Goal: Use online tool/utility: Utilize a website feature to perform a specific function

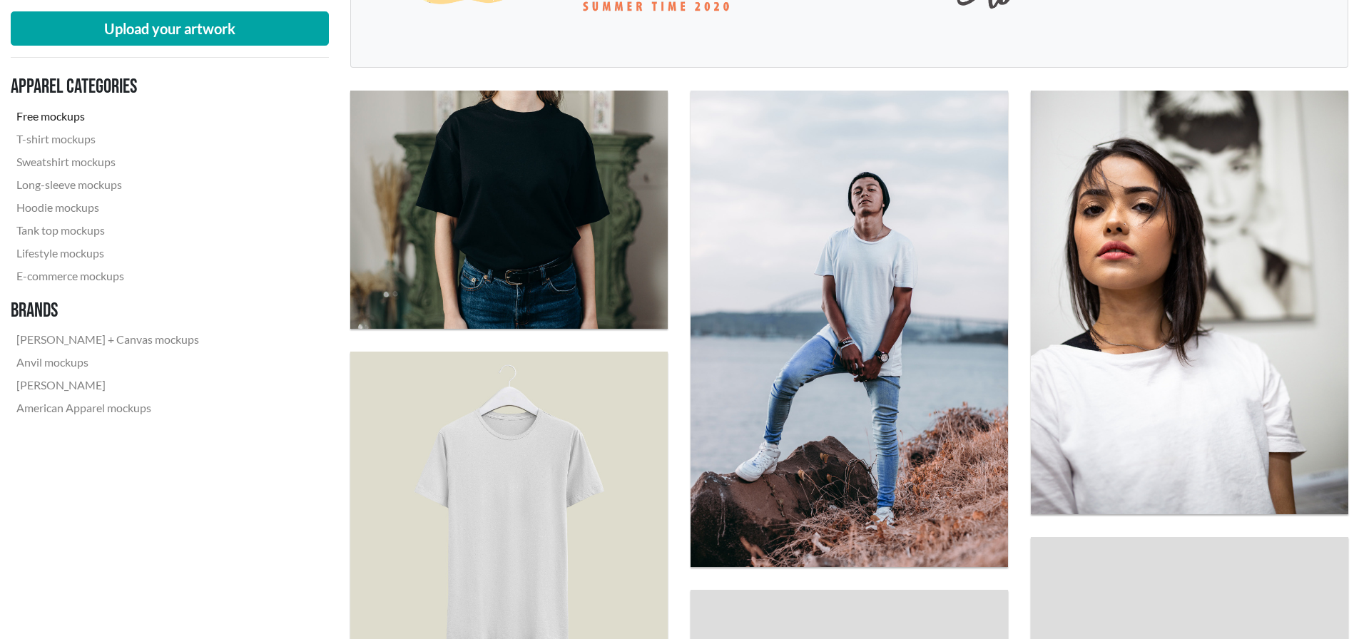
scroll to position [571, 0]
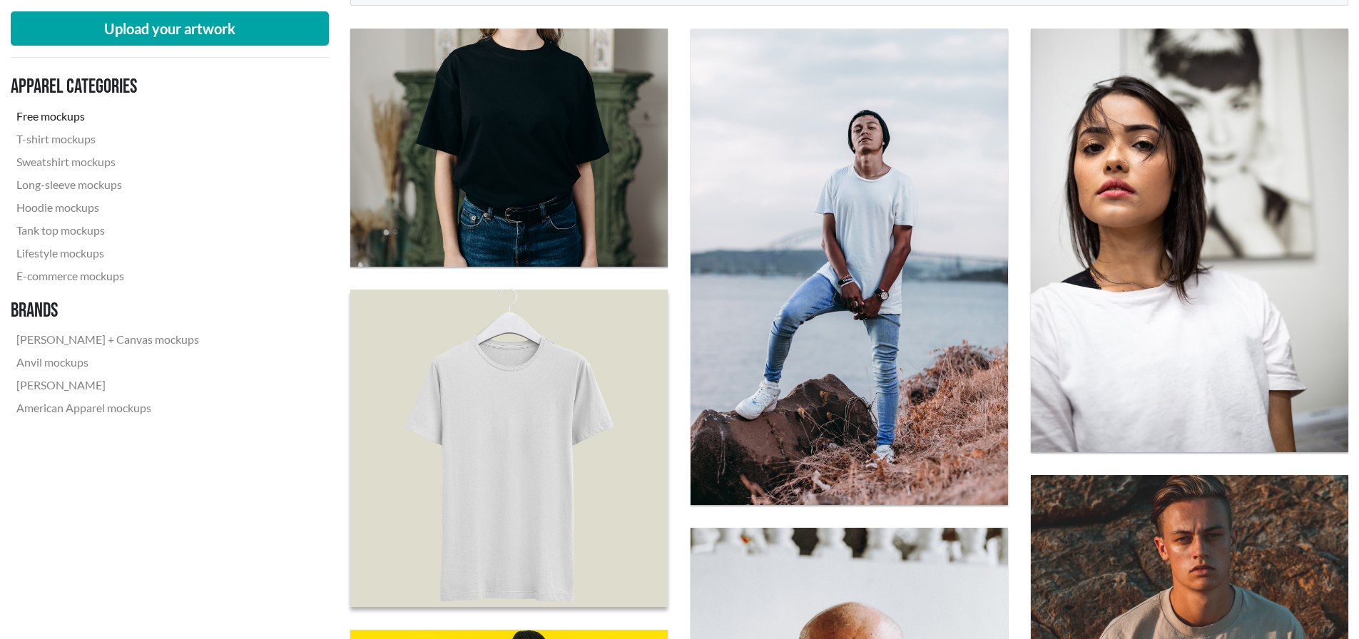
click at [504, 399] on img at bounding box center [508, 448] width 349 height 349
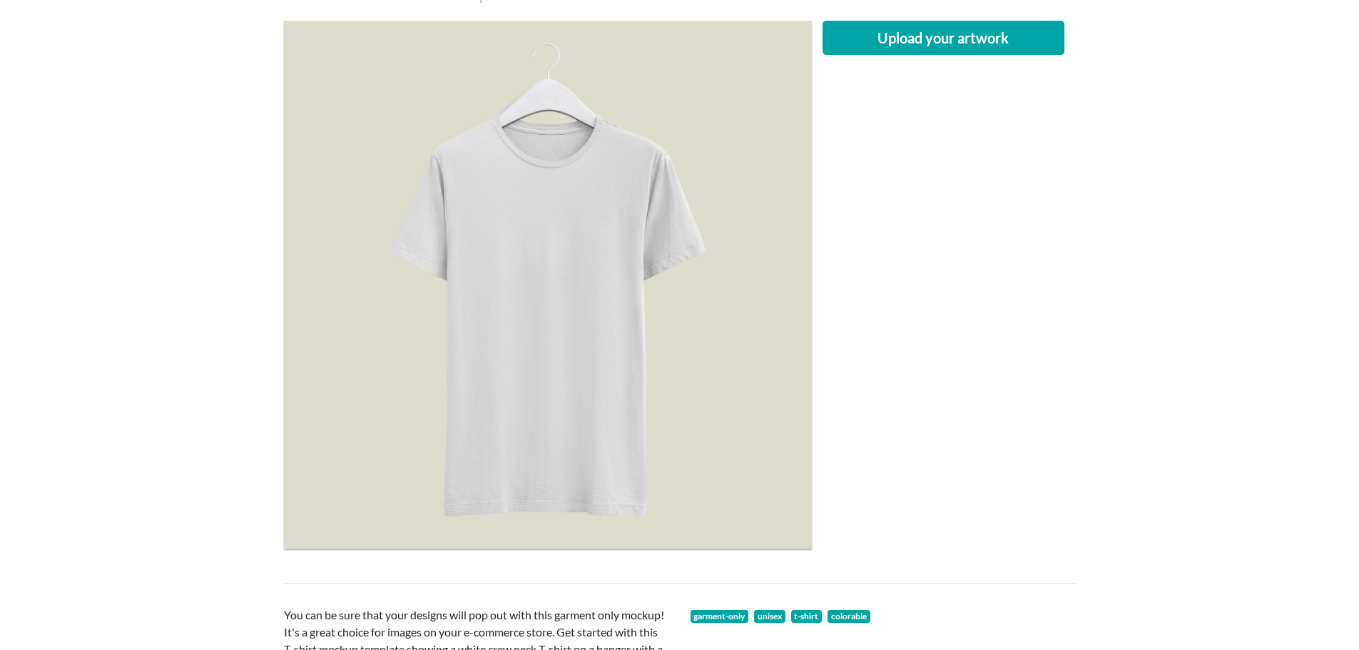
scroll to position [214, 0]
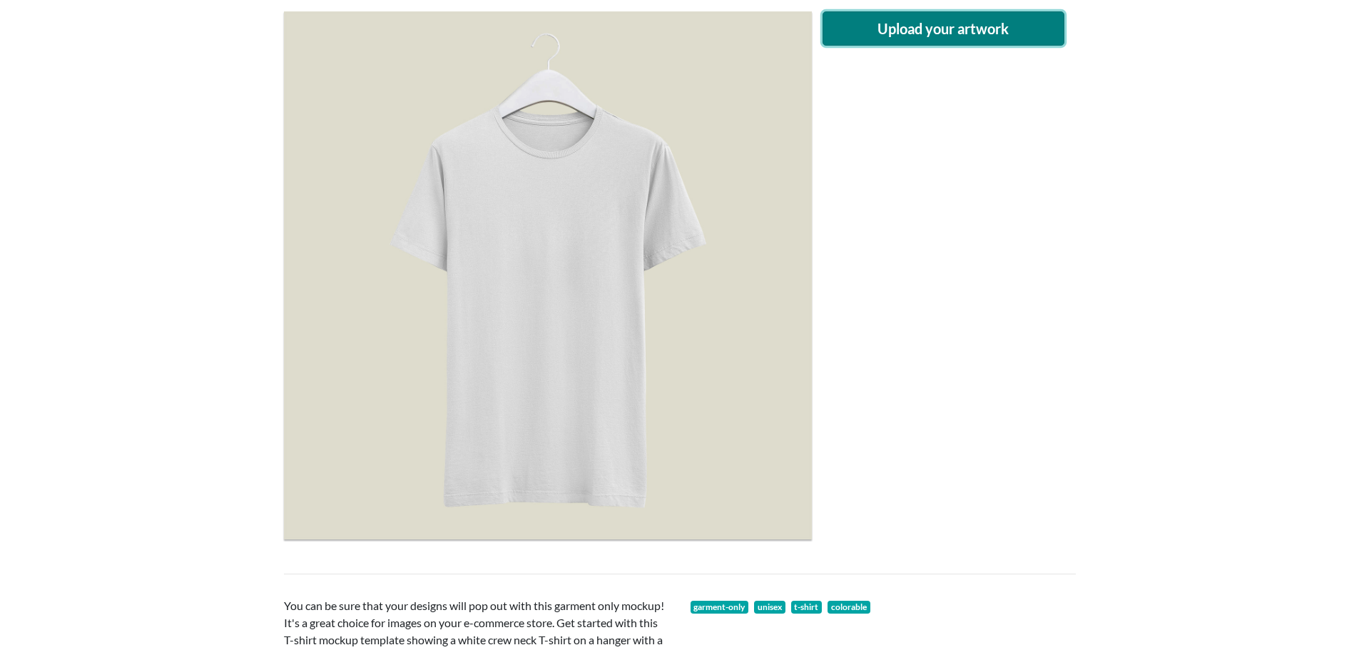
click at [1006, 33] on button "Upload your artwork" at bounding box center [943, 28] width 242 height 34
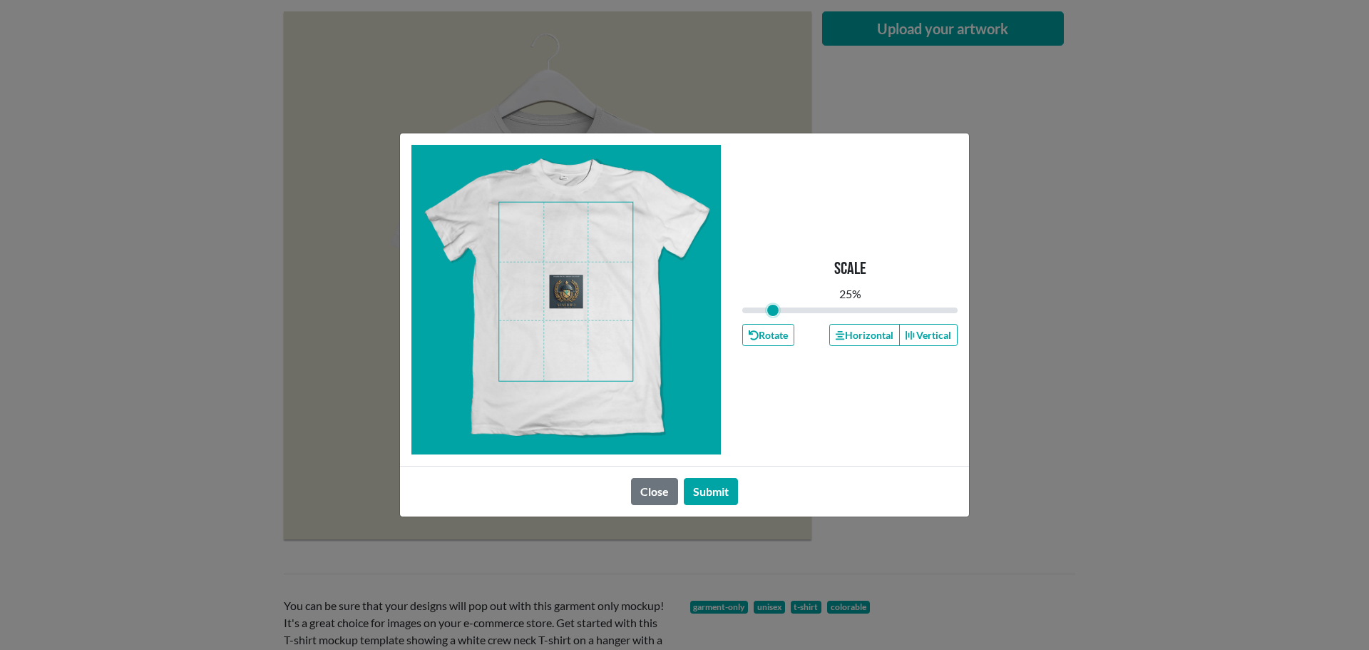
drag, startPoint x: 847, startPoint y: 311, endPoint x: 773, endPoint y: 271, distance: 84.2
click at [773, 302] on input "range" at bounding box center [849, 310] width 215 height 16
click at [619, 229] on span at bounding box center [565, 292] width 133 height 178
click at [573, 293] on div at bounding box center [566, 300] width 310 height 310
click at [938, 333] on button "Vertical" at bounding box center [928, 335] width 58 height 22
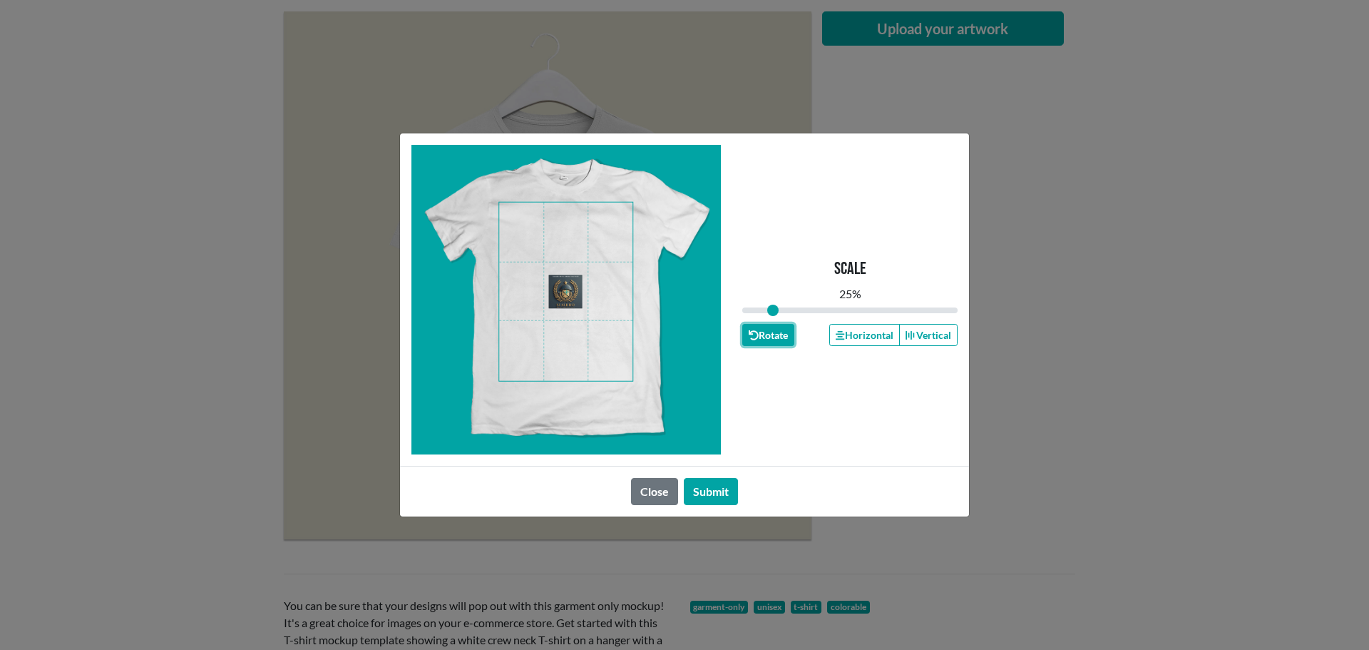
click at [779, 334] on button "Rotate" at bounding box center [768, 335] width 52 height 22
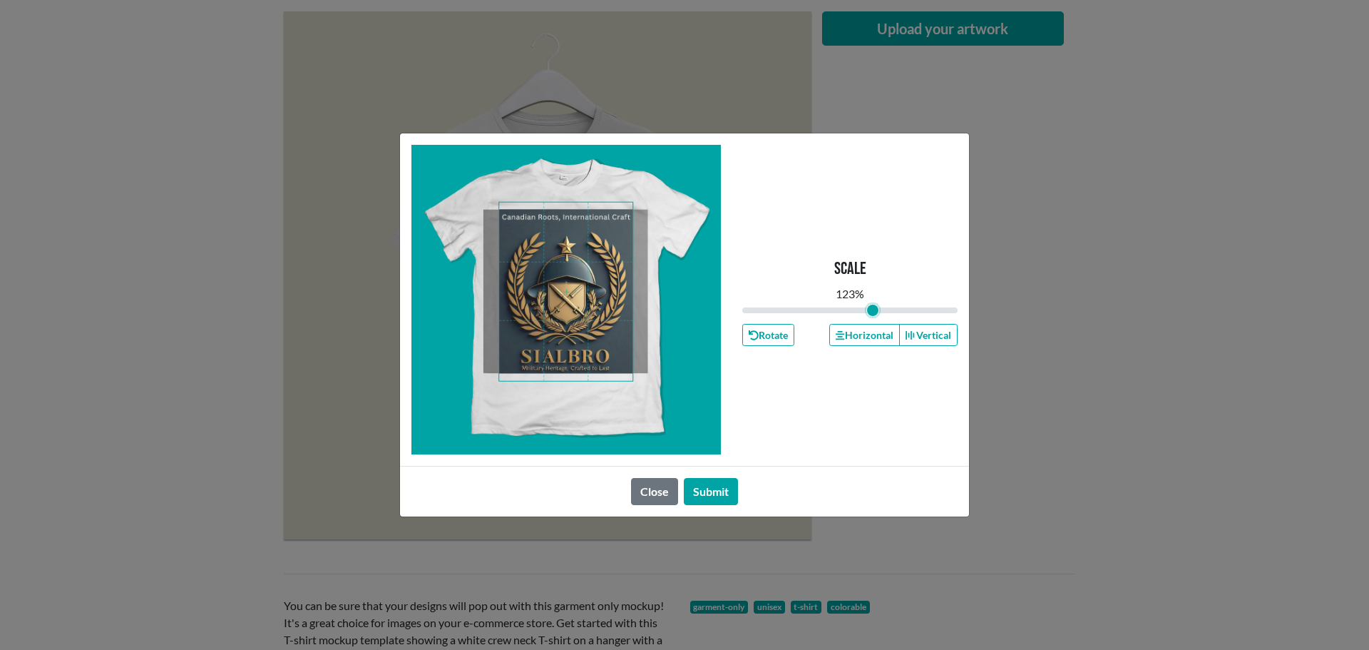
drag, startPoint x: 774, startPoint y: 307, endPoint x: 874, endPoint y: 365, distance: 115.7
type input "1.23"
click at [874, 318] on input "range" at bounding box center [849, 310] width 215 height 16
drag, startPoint x: 705, startPoint y: 491, endPoint x: 757, endPoint y: 480, distance: 53.8
click at [711, 489] on button "Submit" at bounding box center [711, 491] width 54 height 27
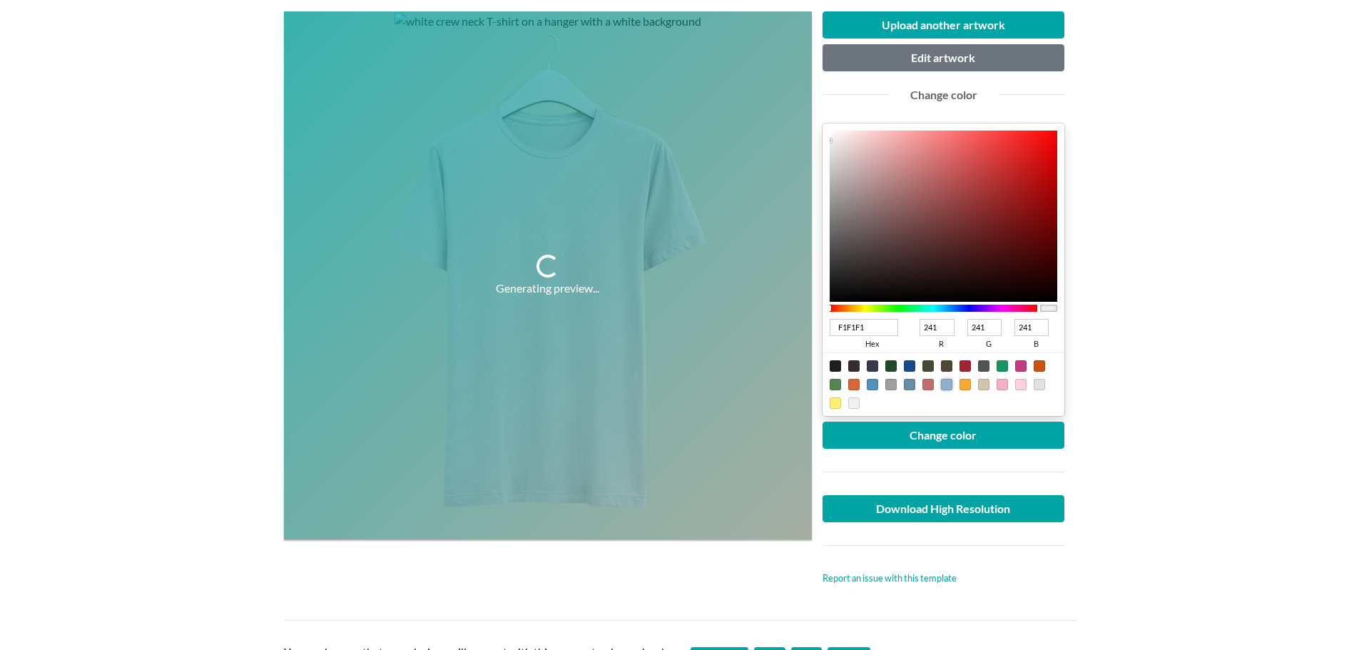
click at [947, 387] on div at bounding box center [946, 384] width 11 height 11
type input "94AFCA"
type input "148"
type input "175"
type input "202"
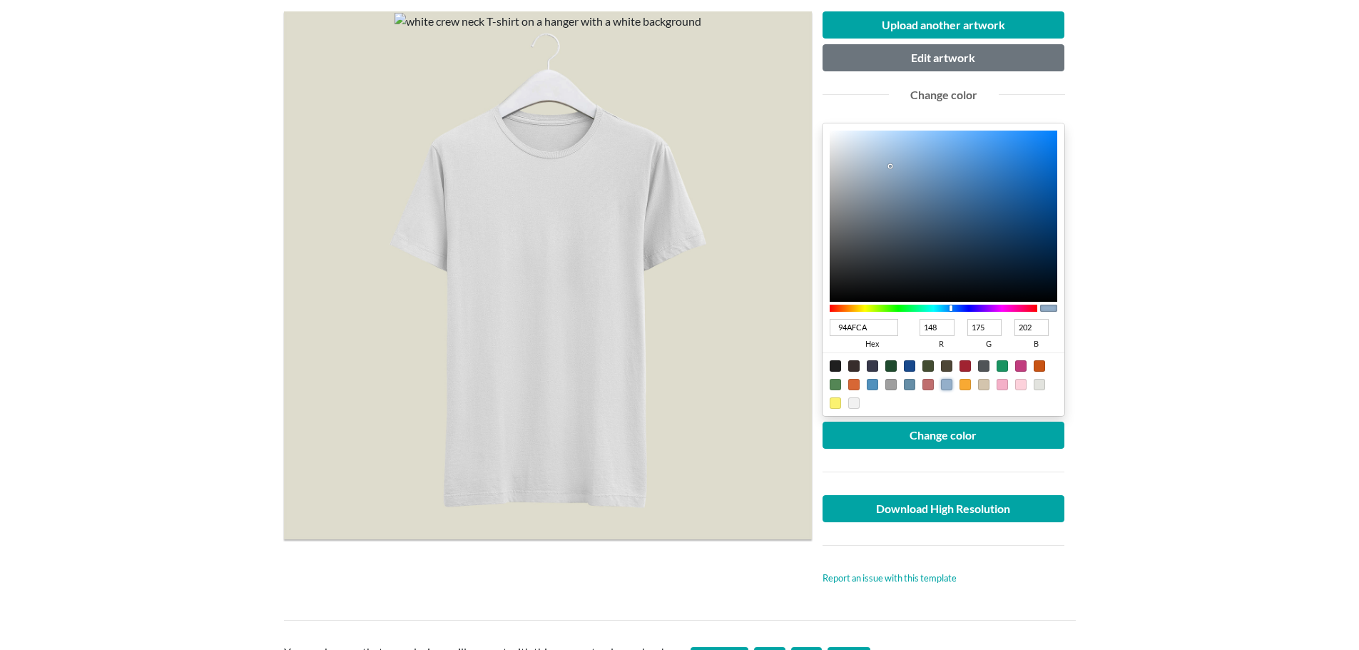
click at [854, 402] on div at bounding box center [853, 402] width 11 height 11
type input "F1F1F1"
type input "241"
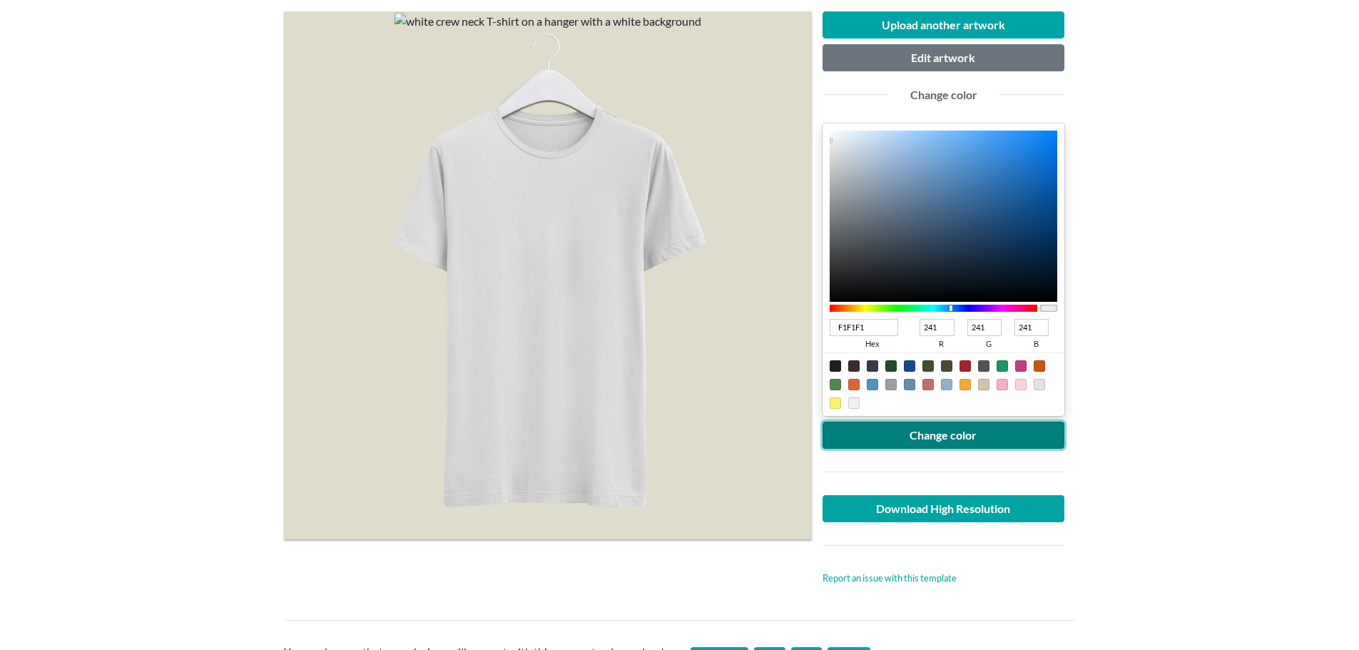
click at [914, 436] on button "Change color" at bounding box center [943, 434] width 242 height 27
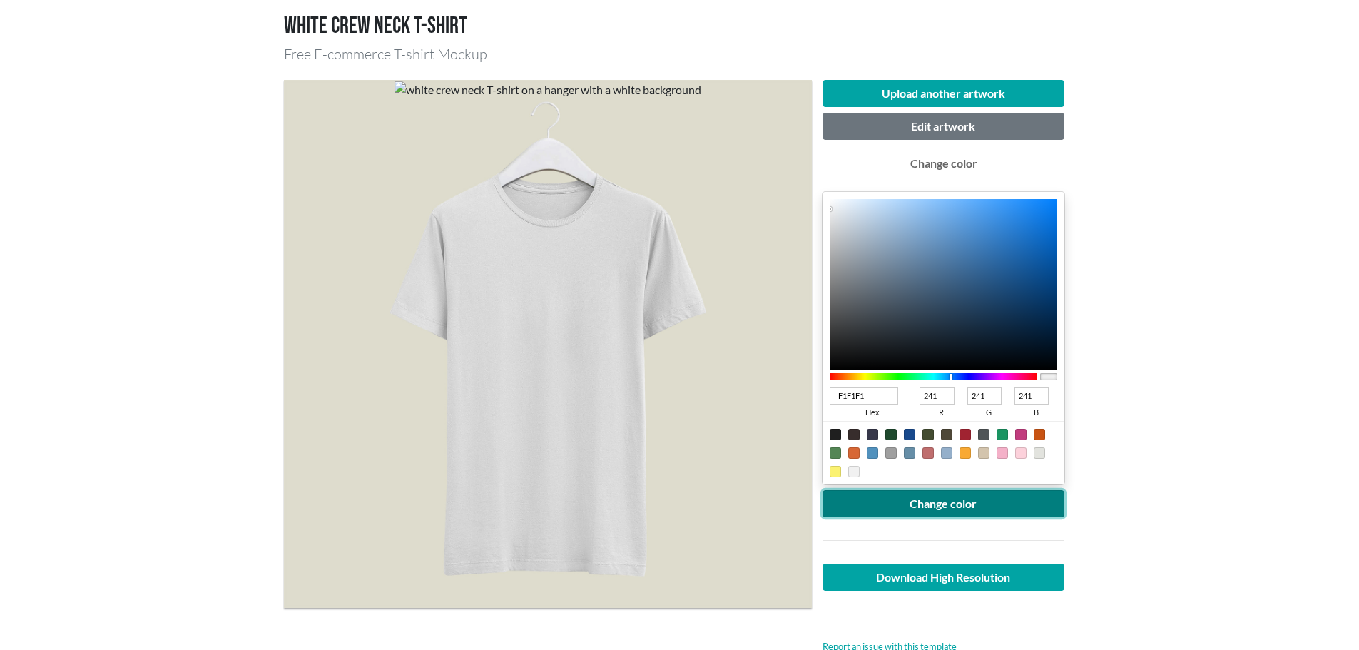
scroll to position [217, 0]
